Goal: Task Accomplishment & Management: Manage account settings

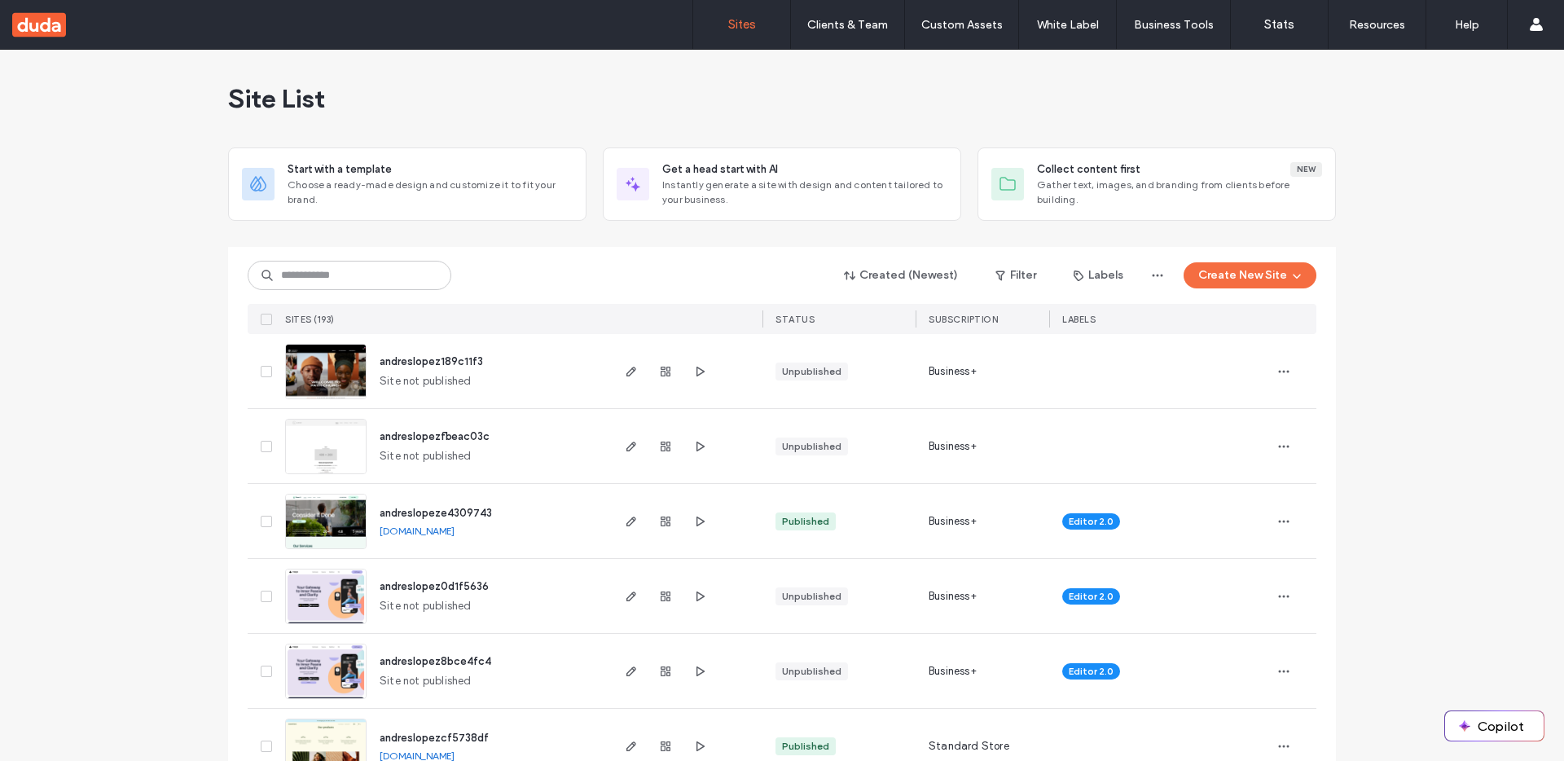
click at [850, 61] on label "Client Management" at bounding box center [850, 66] width 95 height 12
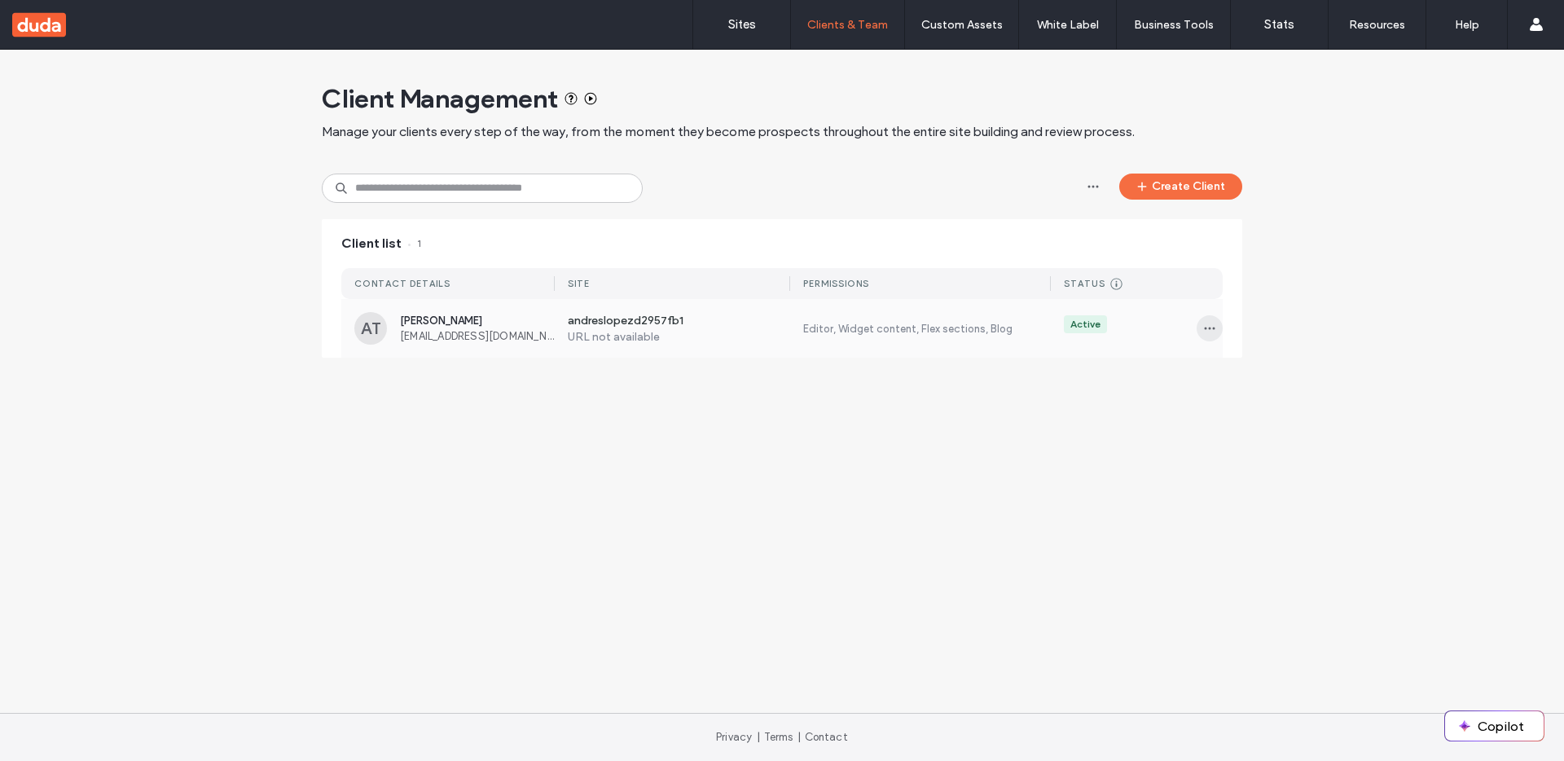
click at [1211, 329] on icon "button" at bounding box center [1209, 328] width 13 height 13
click at [1237, 402] on span "Manage Access" at bounding box center [1269, 401] width 79 height 16
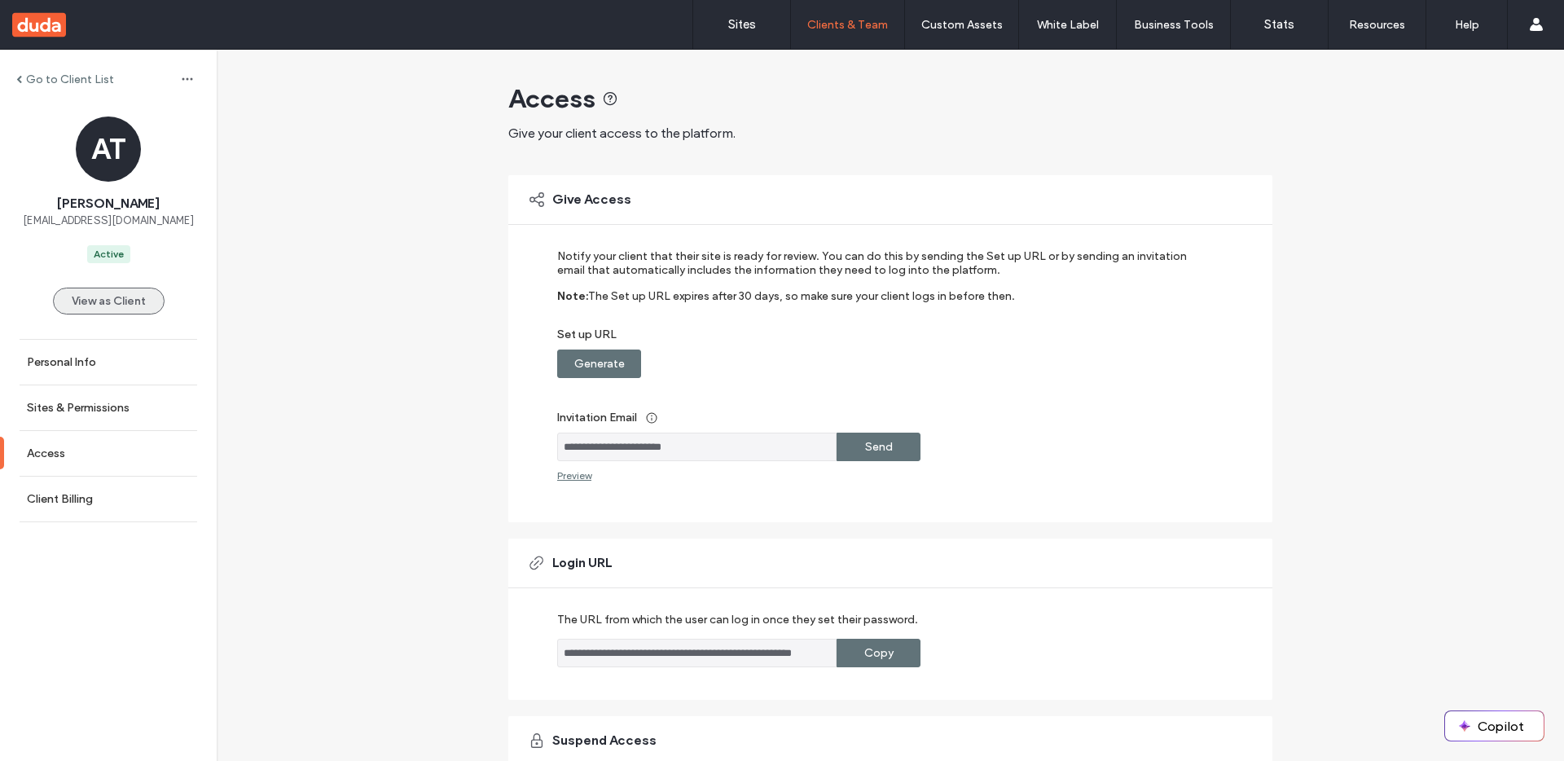
click at [94, 306] on button "View as Client" at bounding box center [109, 301] width 112 height 27
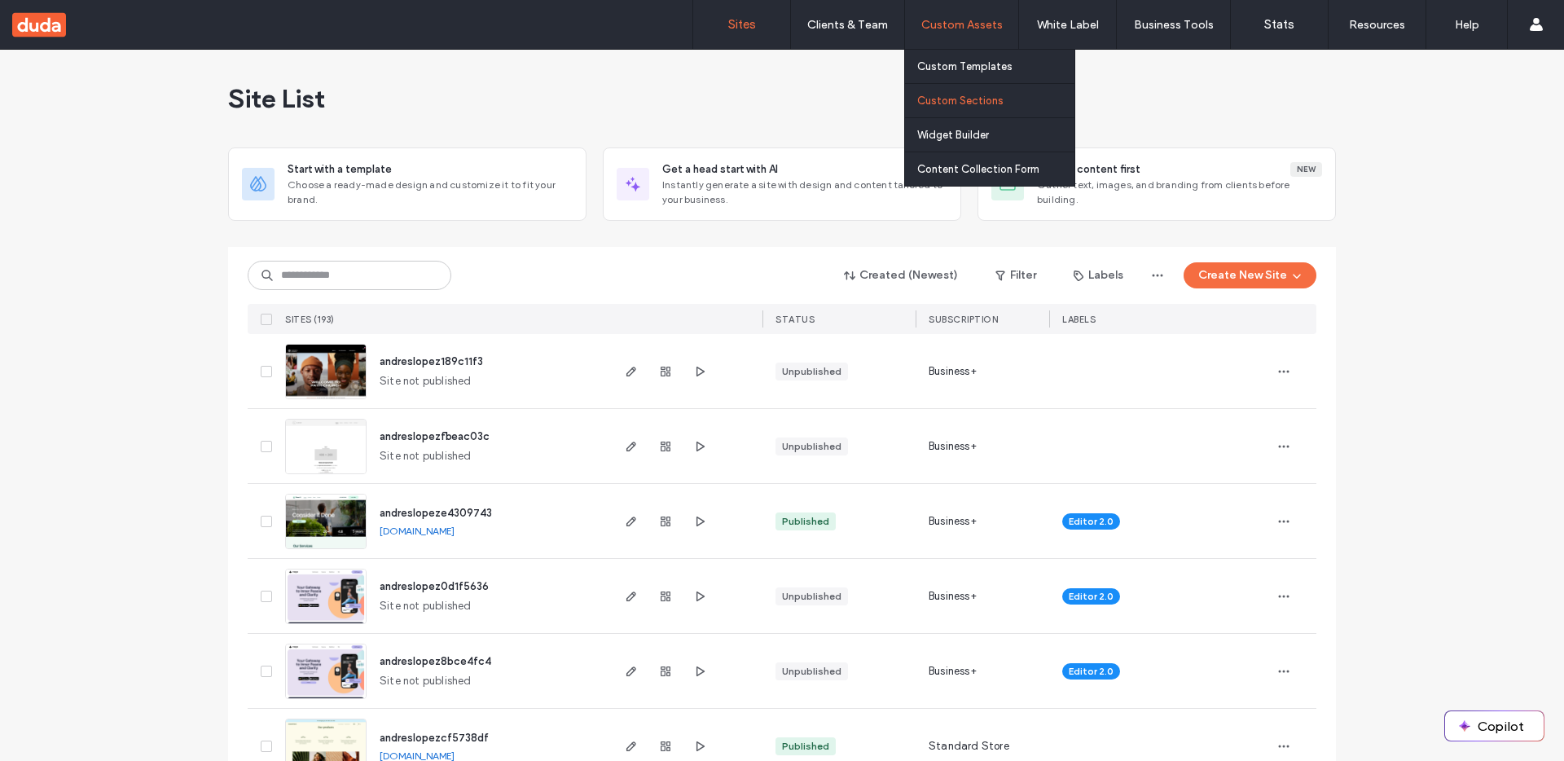
click at [968, 95] on label "Custom Sections" at bounding box center [960, 101] width 86 height 12
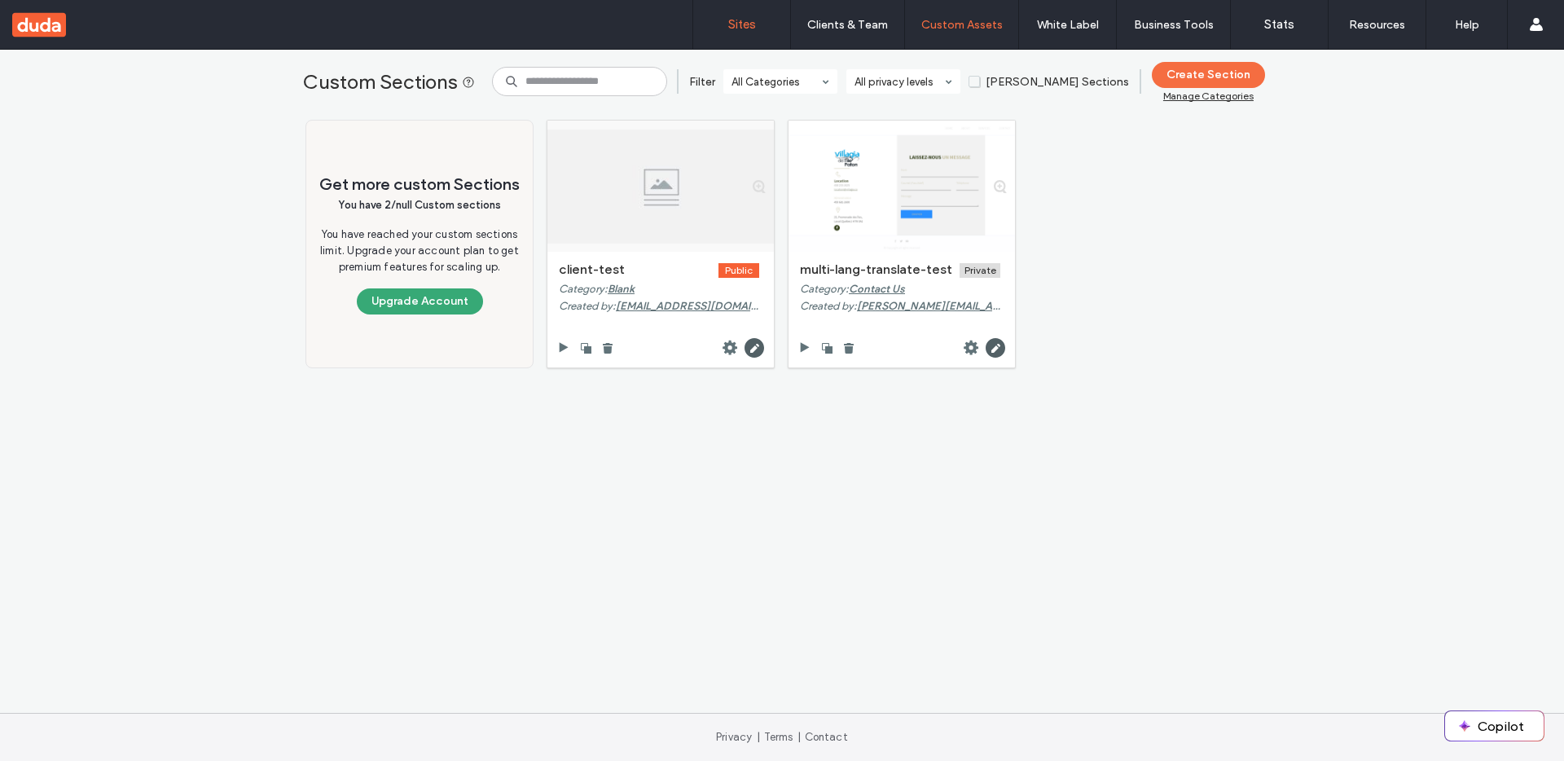
click at [743, 27] on label "Sites" at bounding box center [742, 24] width 28 height 15
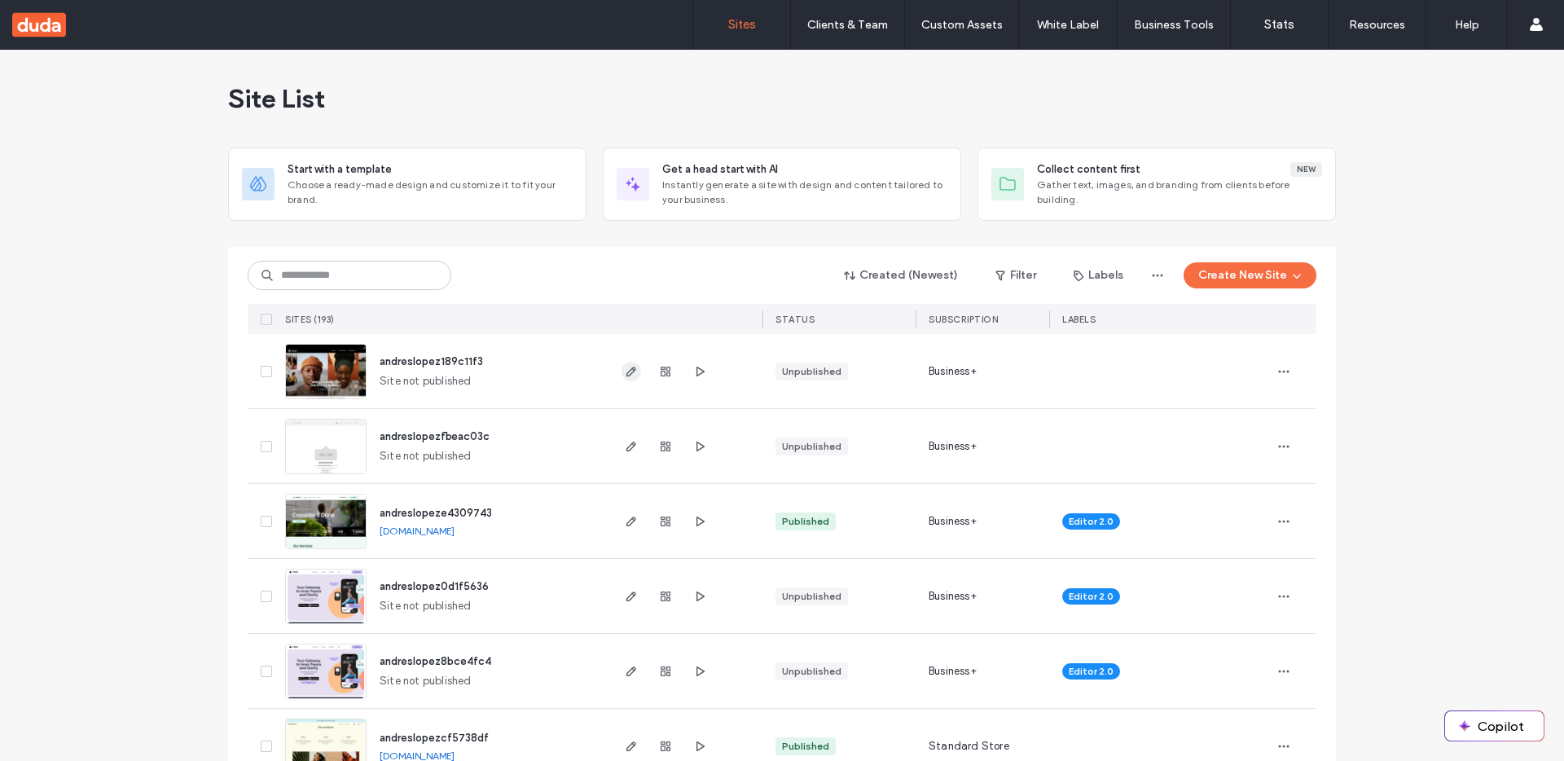
click at [626, 368] on use "button" at bounding box center [631, 372] width 10 height 10
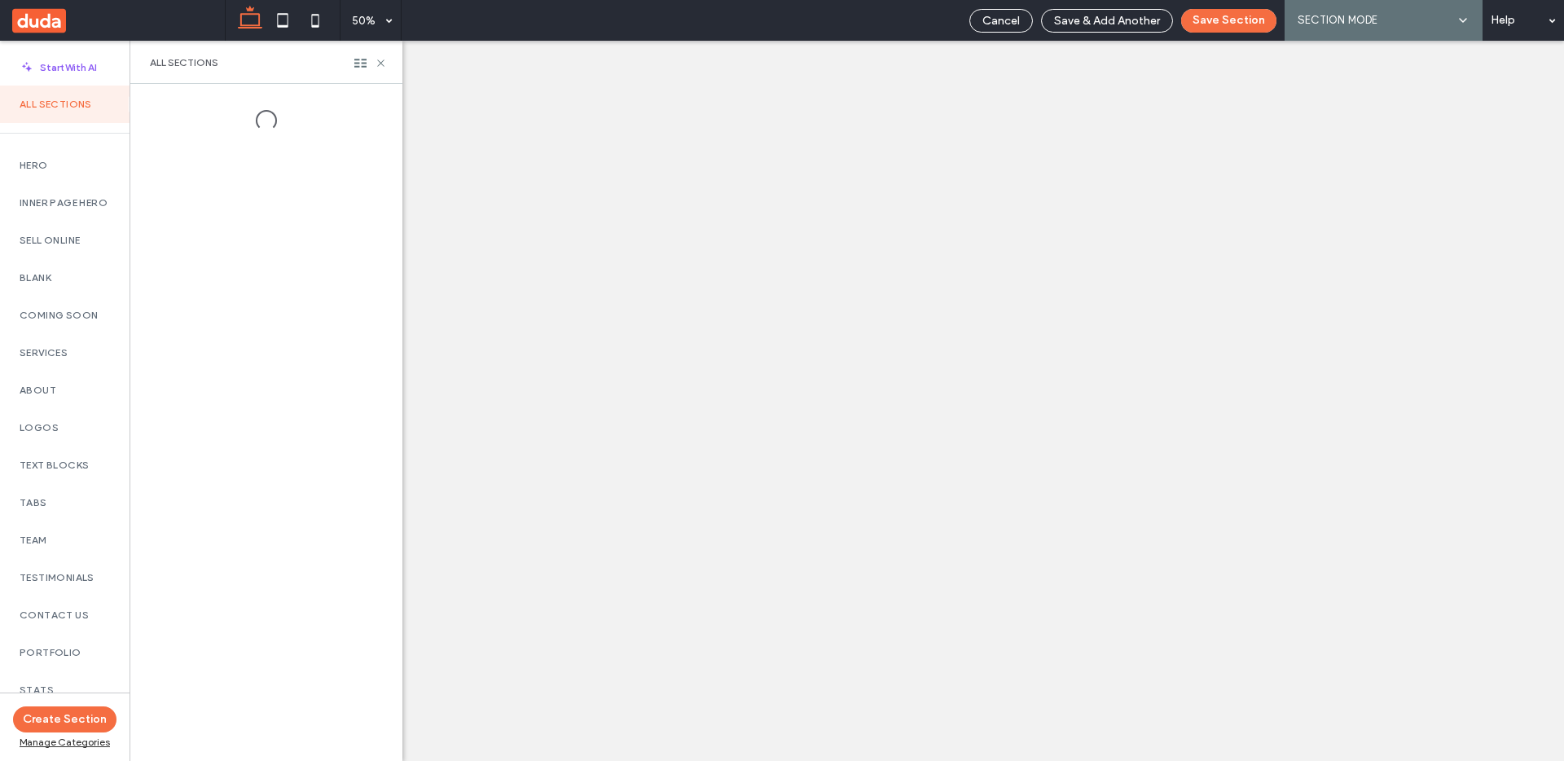
click at [47, 272] on label "Blank" at bounding box center [65, 277] width 90 height 11
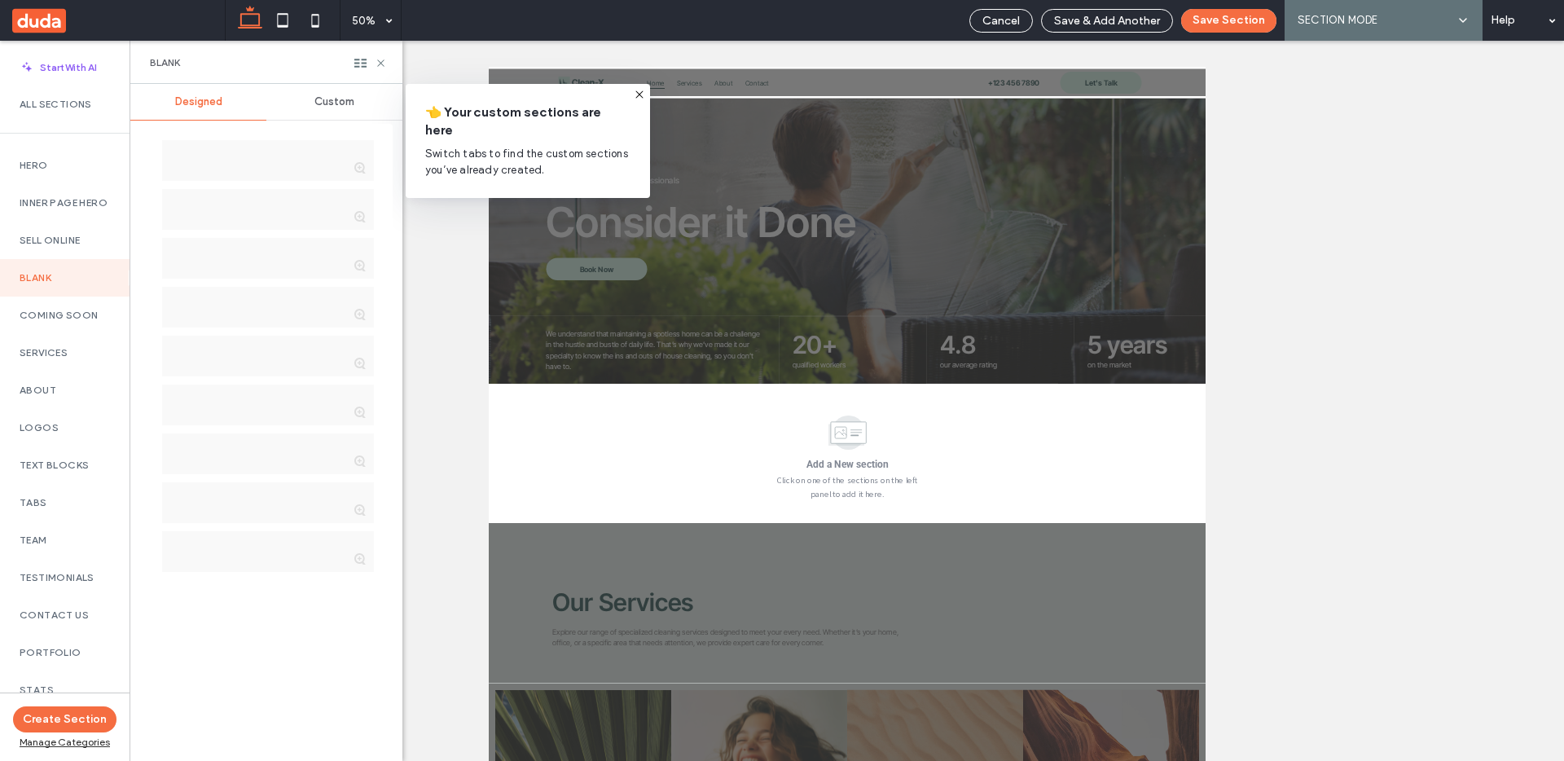
scroll to position [503, 0]
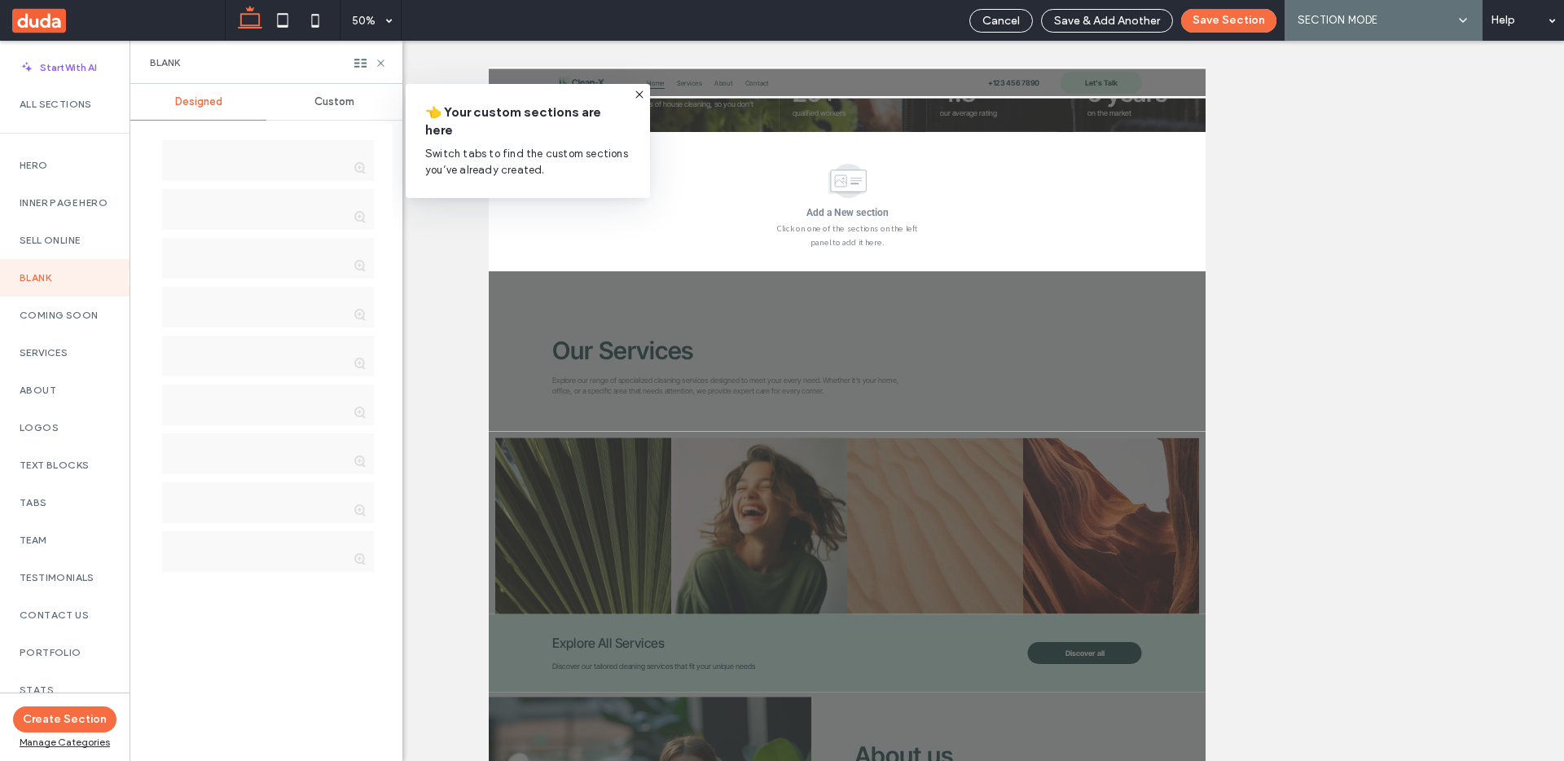
click at [794, 121] on div at bounding box center [1206, 98] width 1434 height 55
click at [743, 125] on div at bounding box center [1206, 125] width 1434 height 0
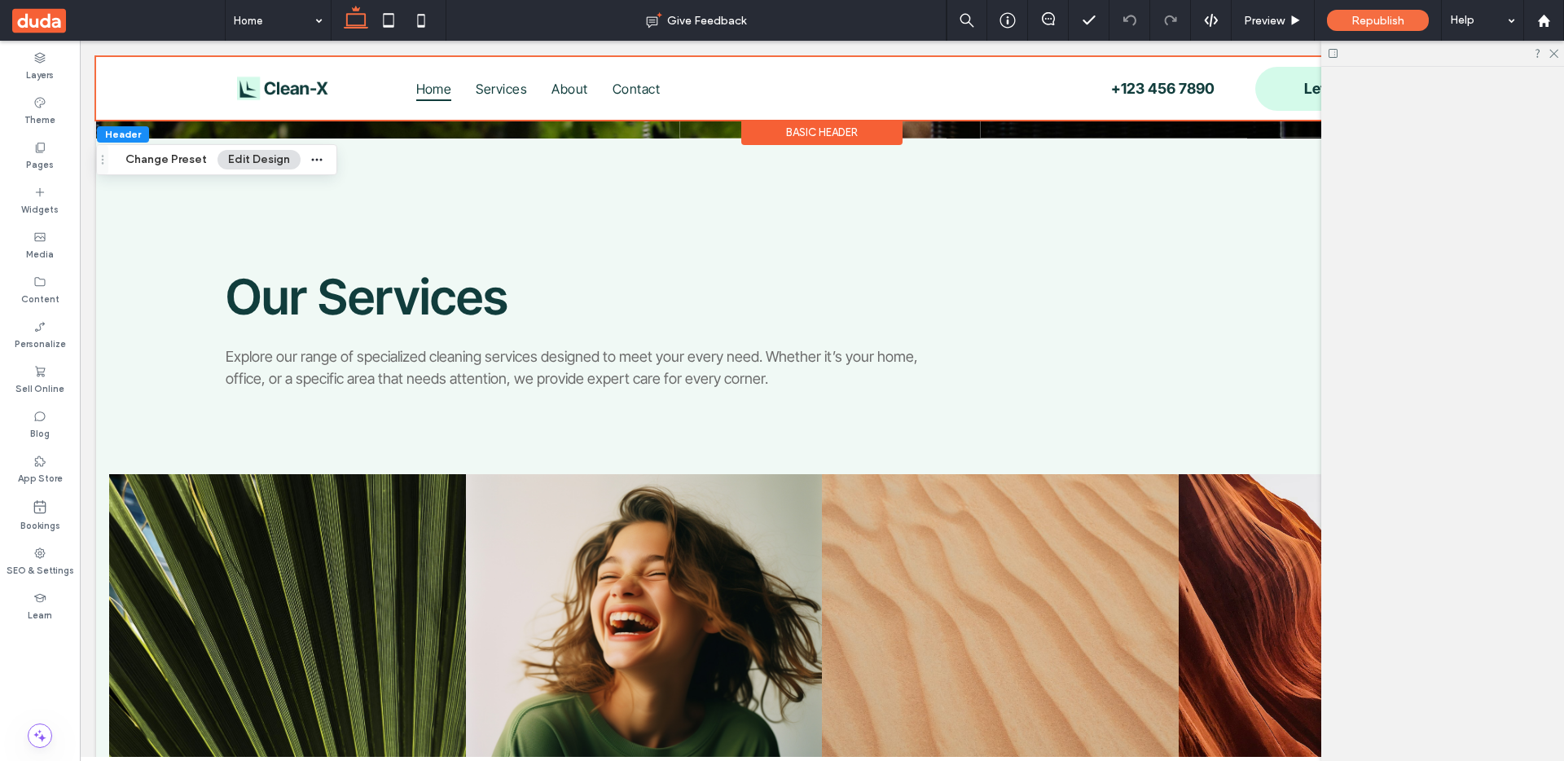
scroll to position [539, 0]
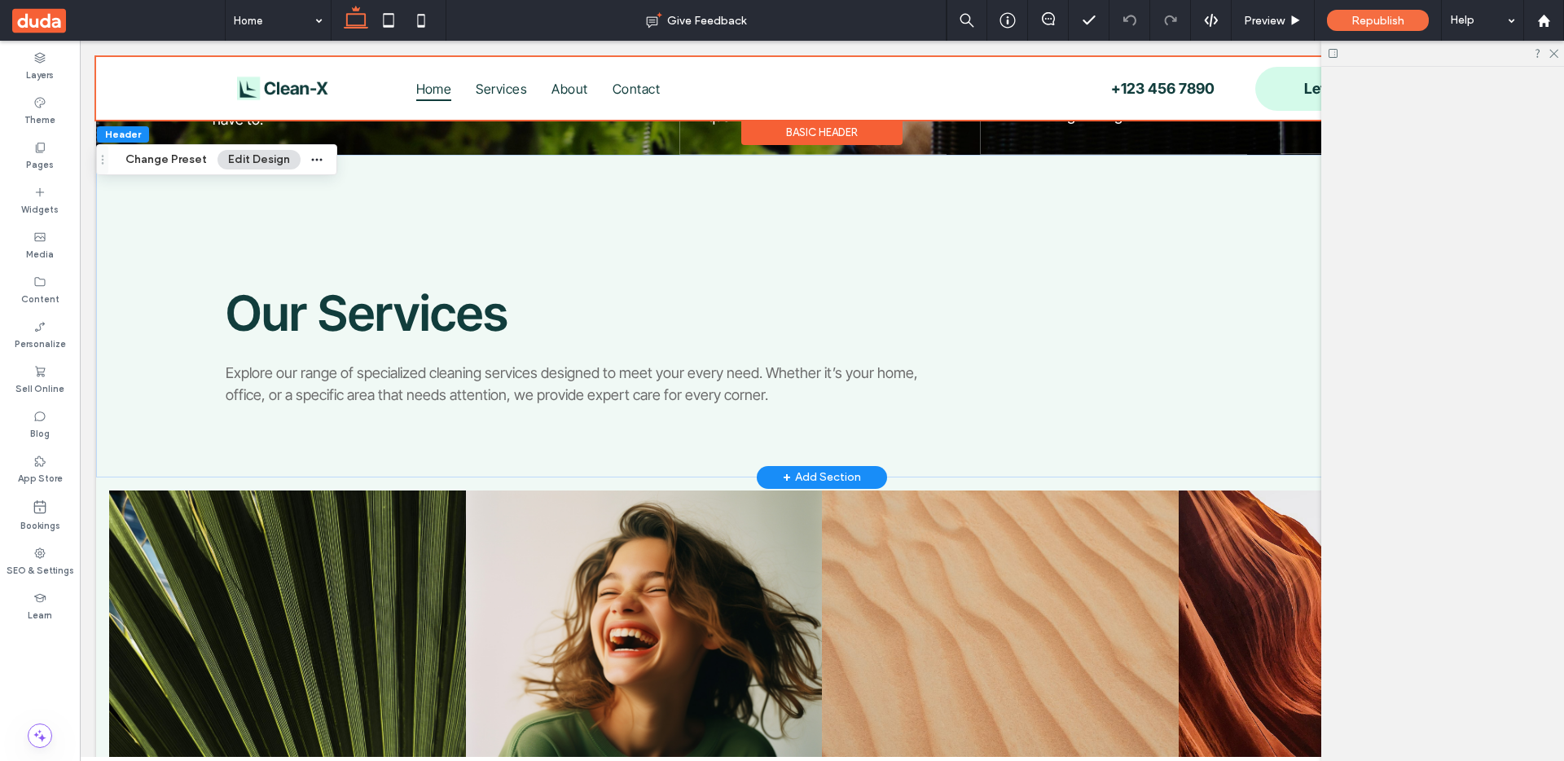
click at [122, 226] on div "Our Services Explore our range of specialized cleaning services designed to mee…" at bounding box center [822, 316] width 1452 height 323
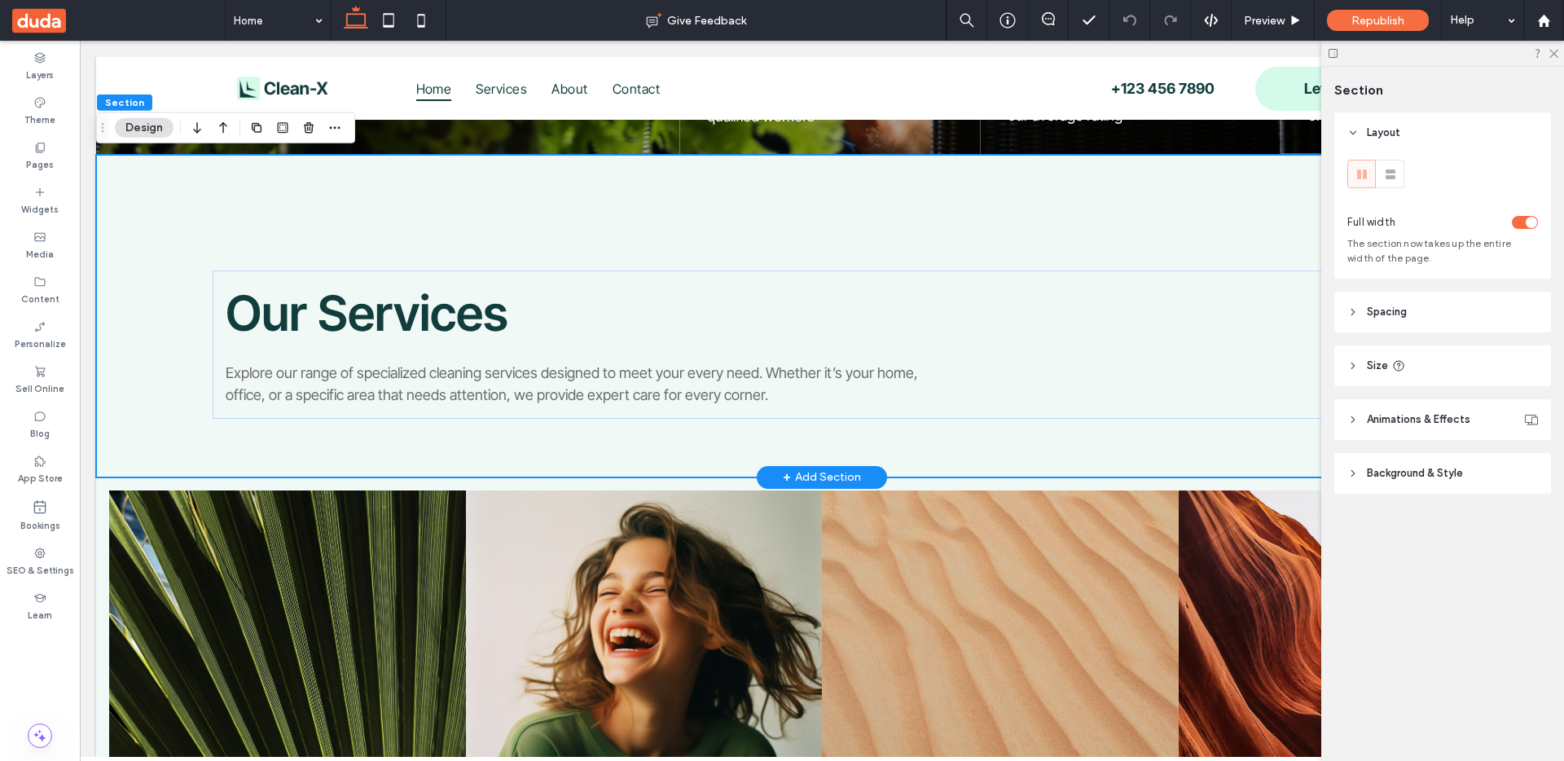
click at [794, 471] on div "+ Add Section" at bounding box center [822, 477] width 78 height 18
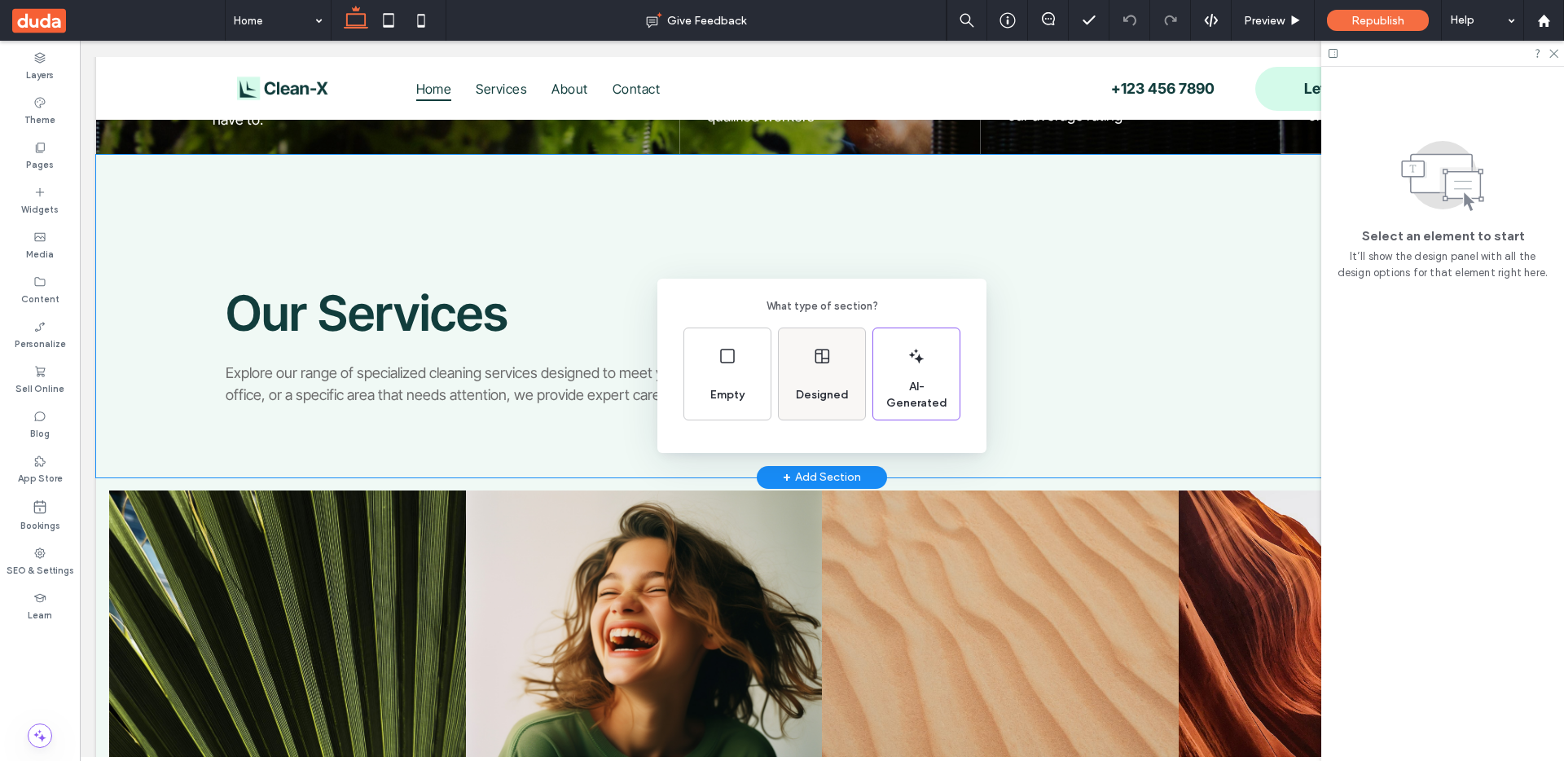
click at [807, 357] on div "Designed" at bounding box center [822, 373] width 86 height 91
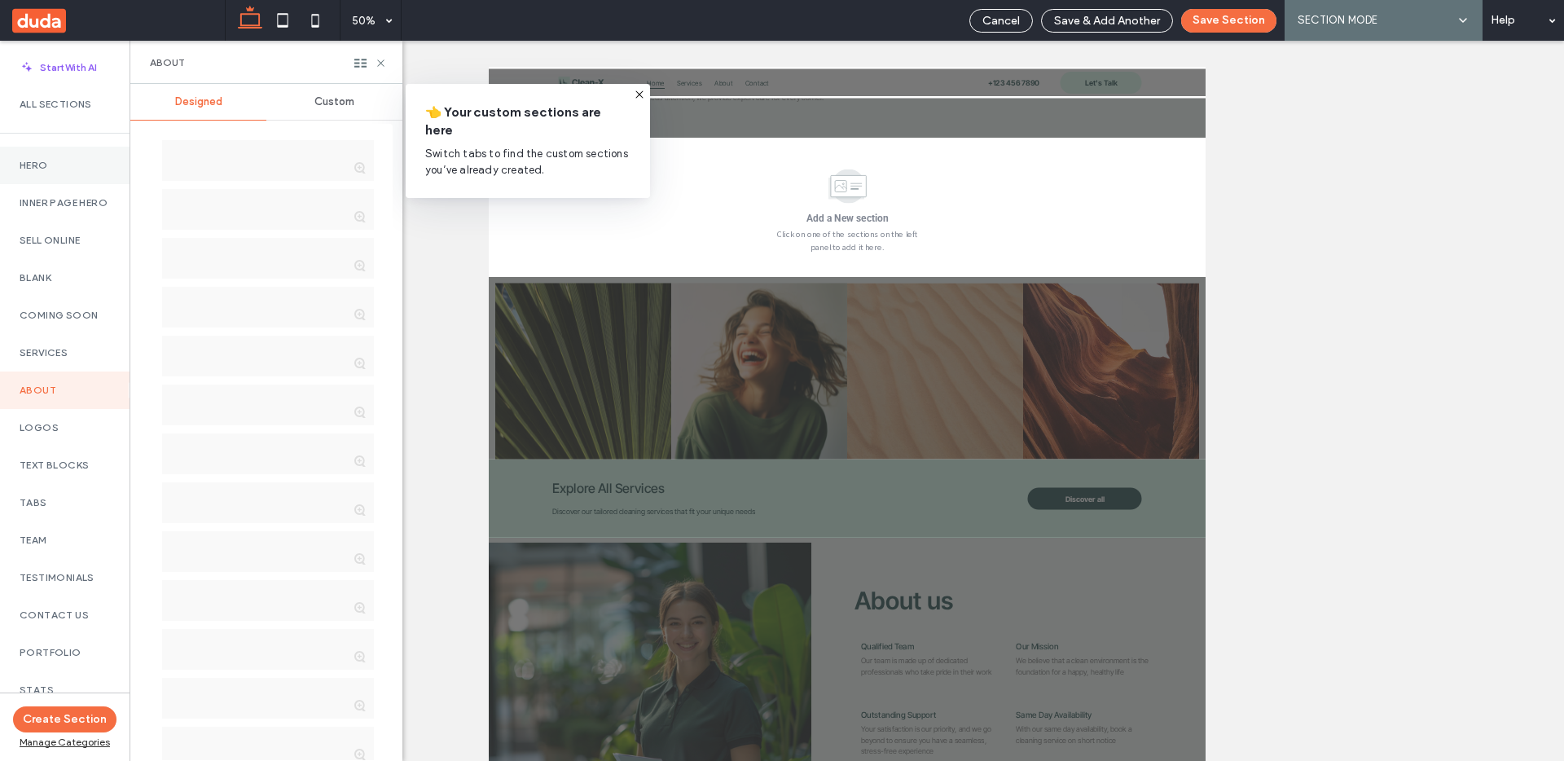
scroll to position [824, 0]
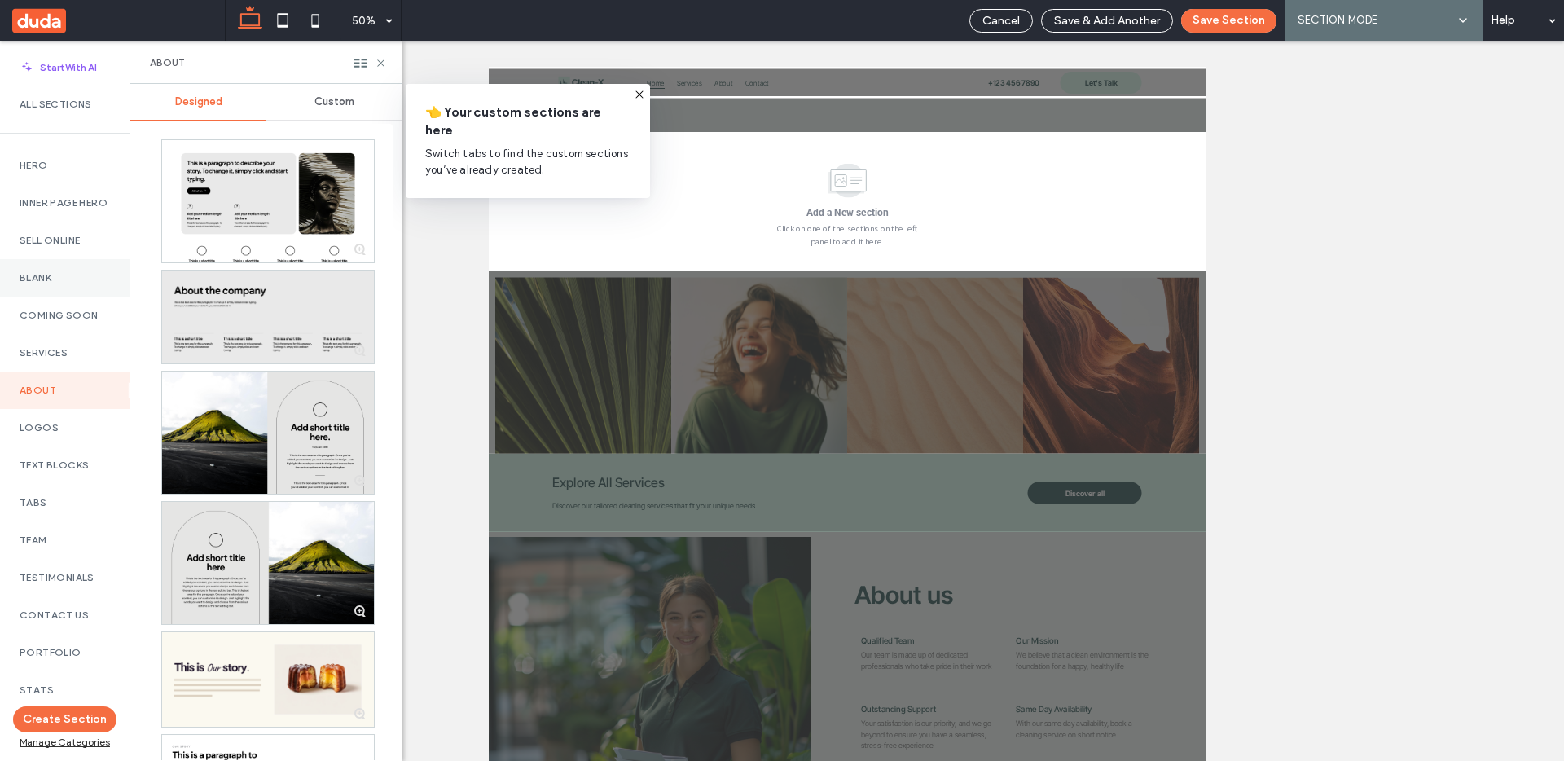
click at [56, 284] on label "Blank" at bounding box center [65, 277] width 90 height 11
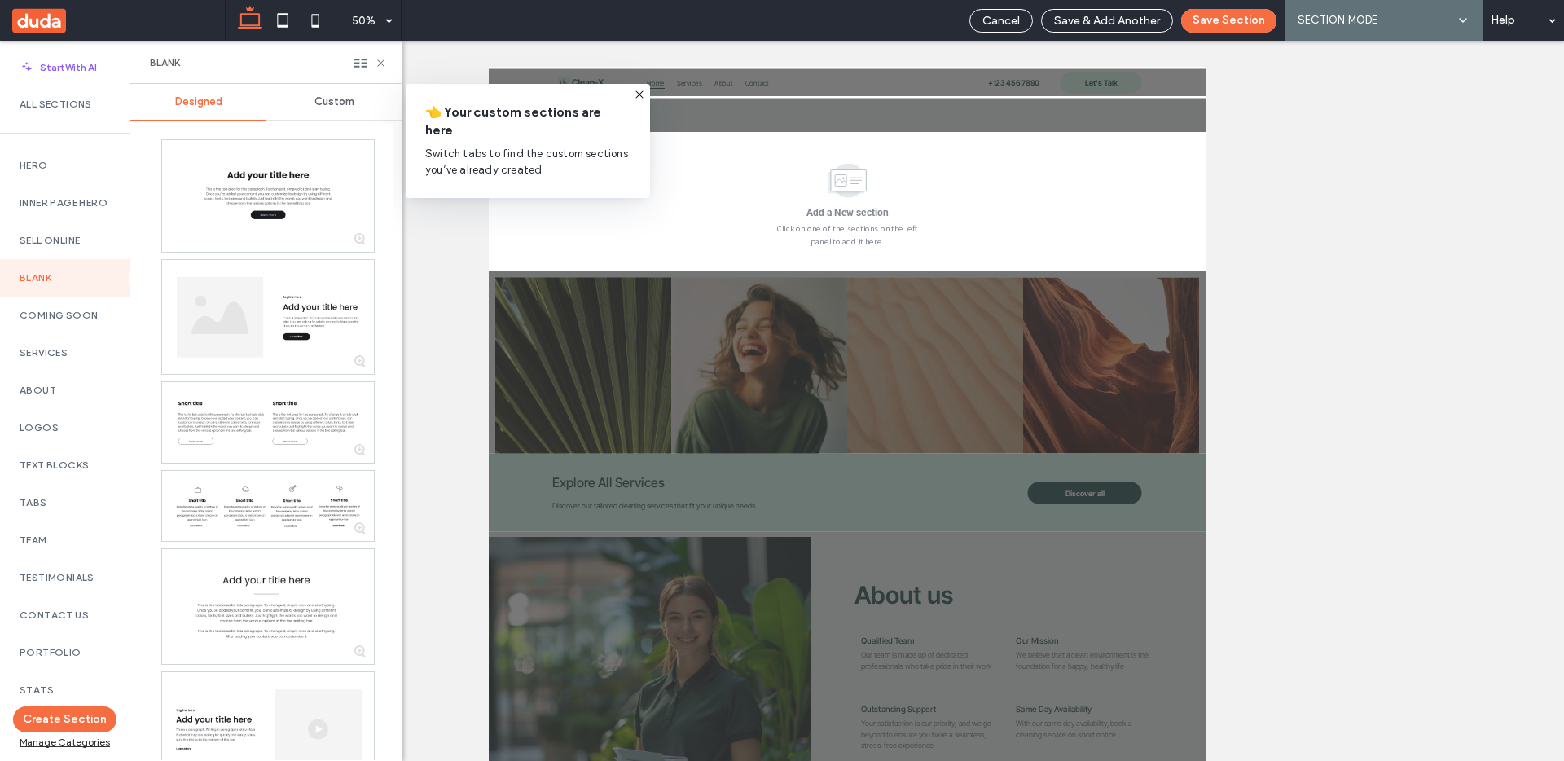
click at [329, 105] on span "Custom" at bounding box center [334, 101] width 40 height 13
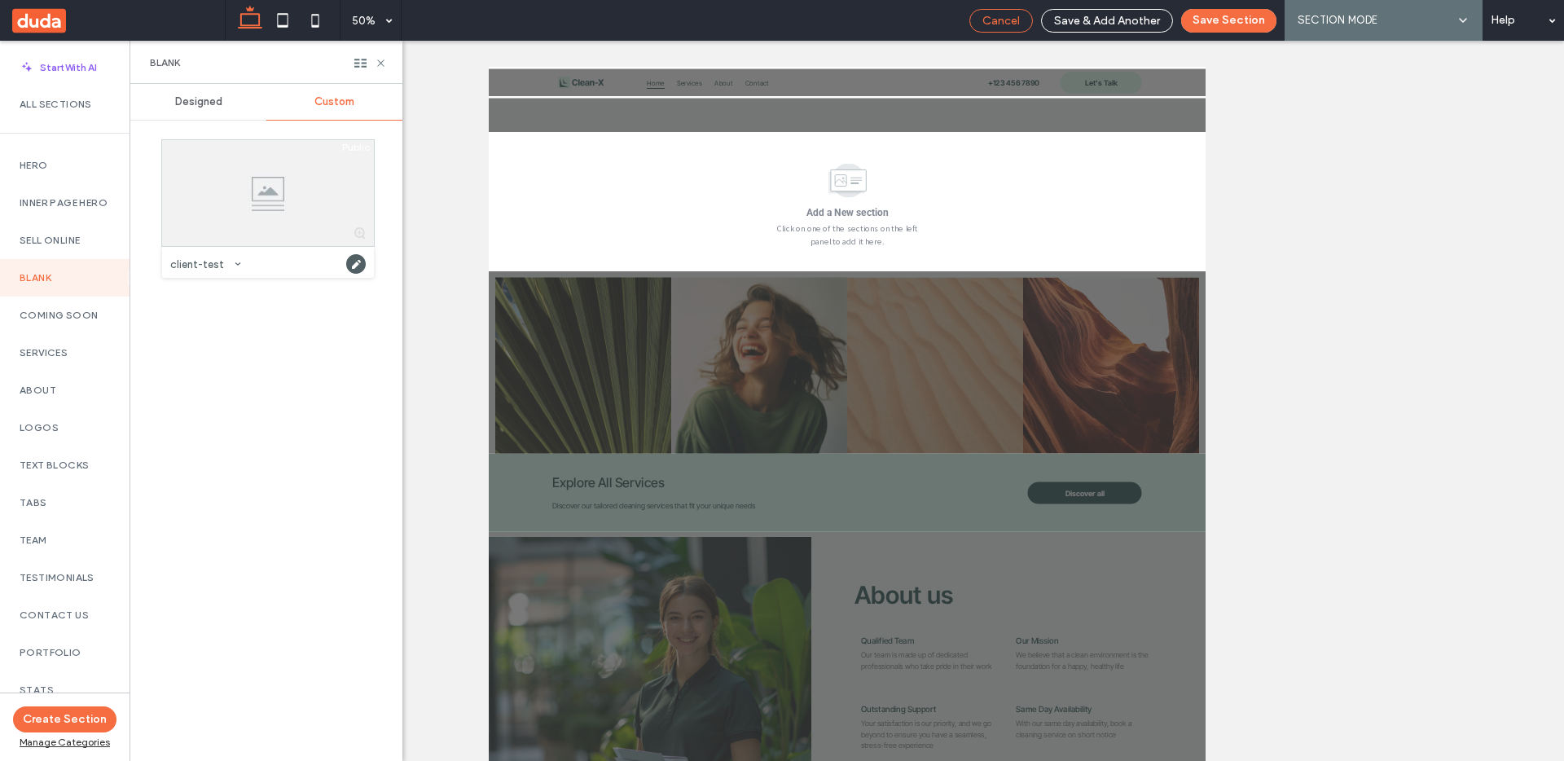
drag, startPoint x: 1017, startPoint y: 17, endPoint x: 961, endPoint y: 1, distance: 58.5
click at [1017, 17] on span "Cancel" at bounding box center [1001, 21] width 37 height 14
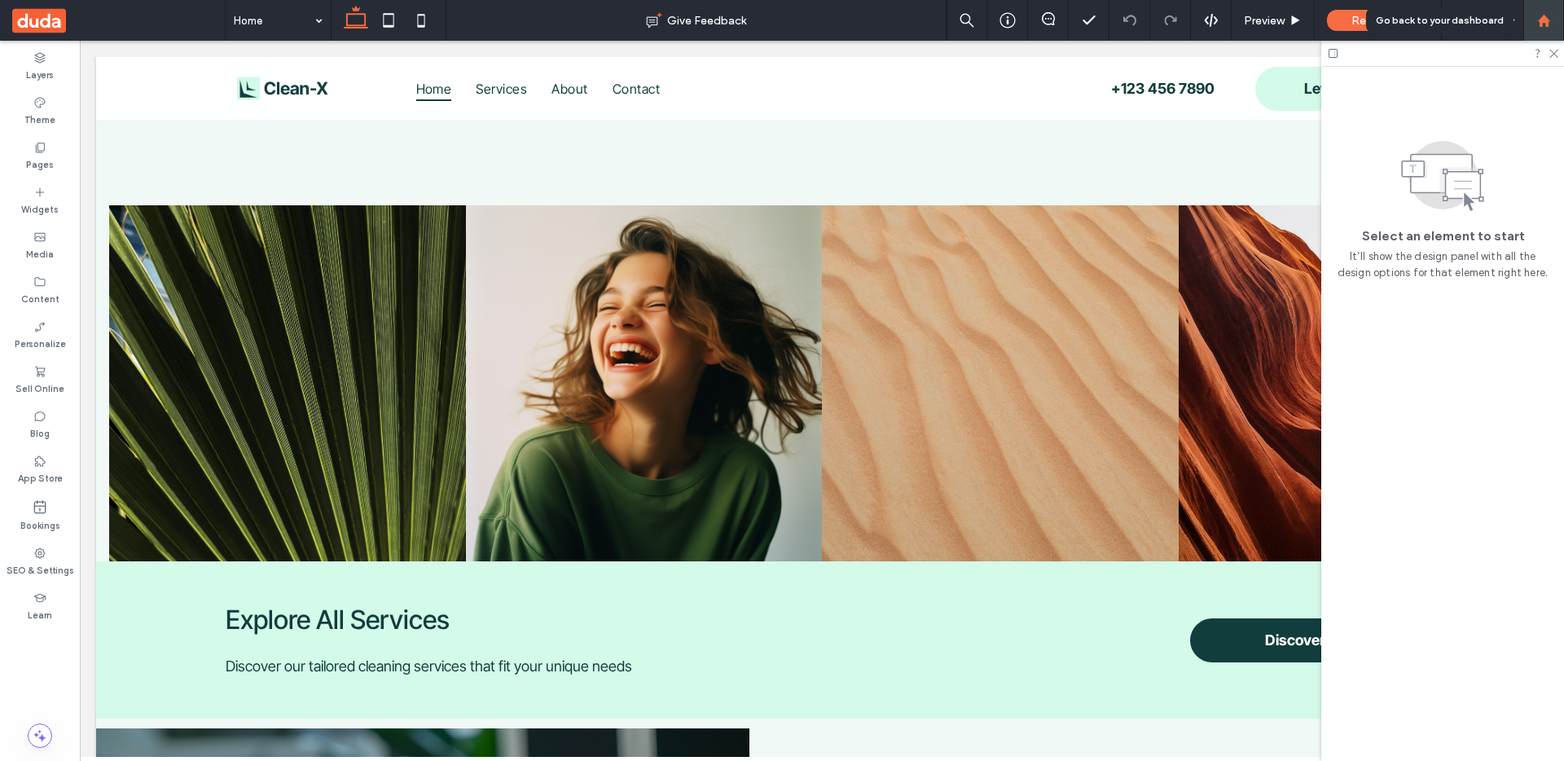
click at [1539, 17] on icon at bounding box center [1544, 21] width 14 height 14
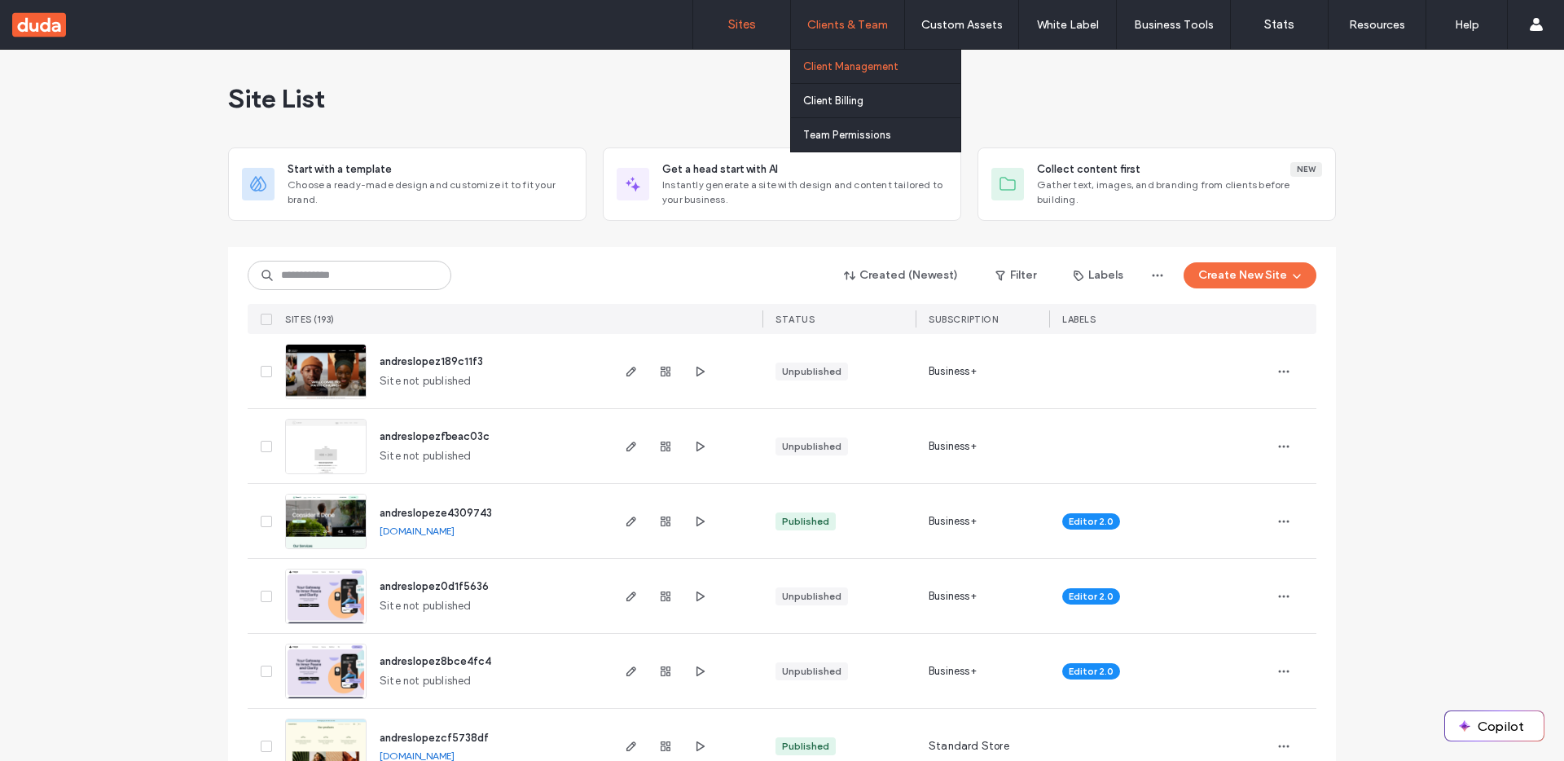
click at [848, 67] on label "Client Management" at bounding box center [850, 66] width 95 height 12
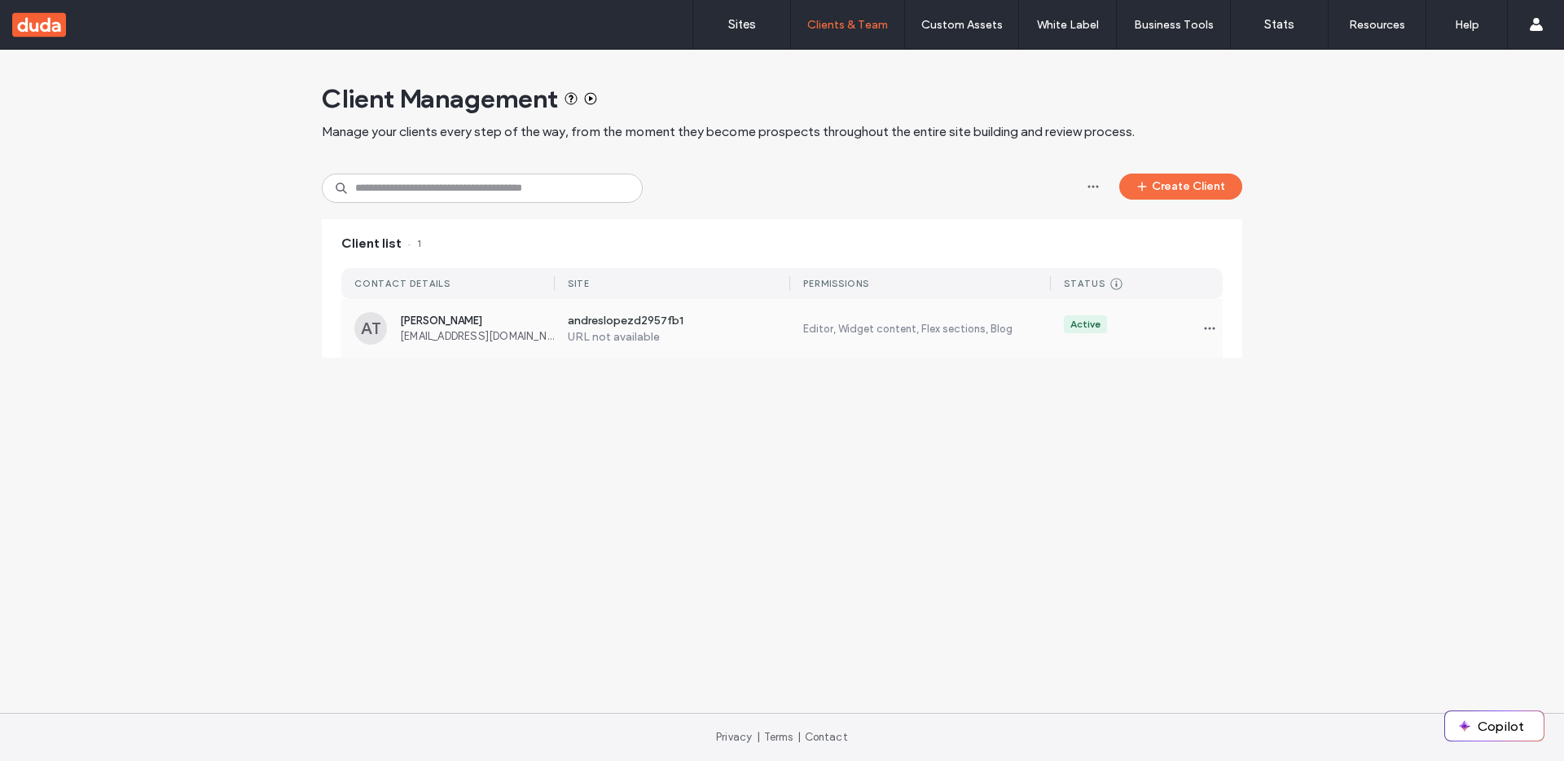
click at [490, 327] on div "[PERSON_NAME] [EMAIL_ADDRESS][DOMAIN_NAME]" at bounding box center [477, 328] width 155 height 28
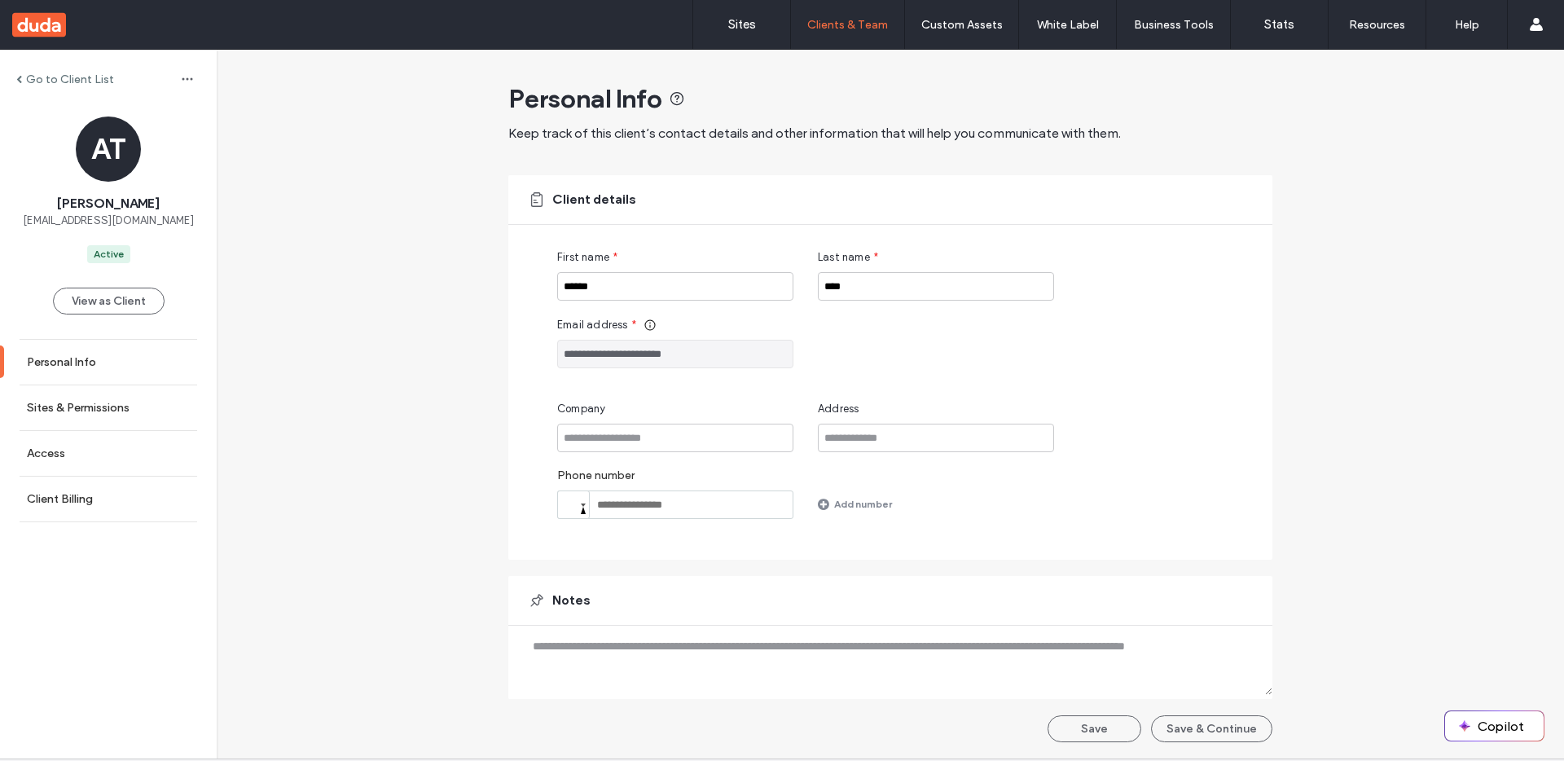
drag, startPoint x: 710, startPoint y: 355, endPoint x: 613, endPoint y: 217, distance: 169.1
click at [508, 352] on div "**********" at bounding box center [890, 367] width 764 height 385
